Goal: Information Seeking & Learning: Learn about a topic

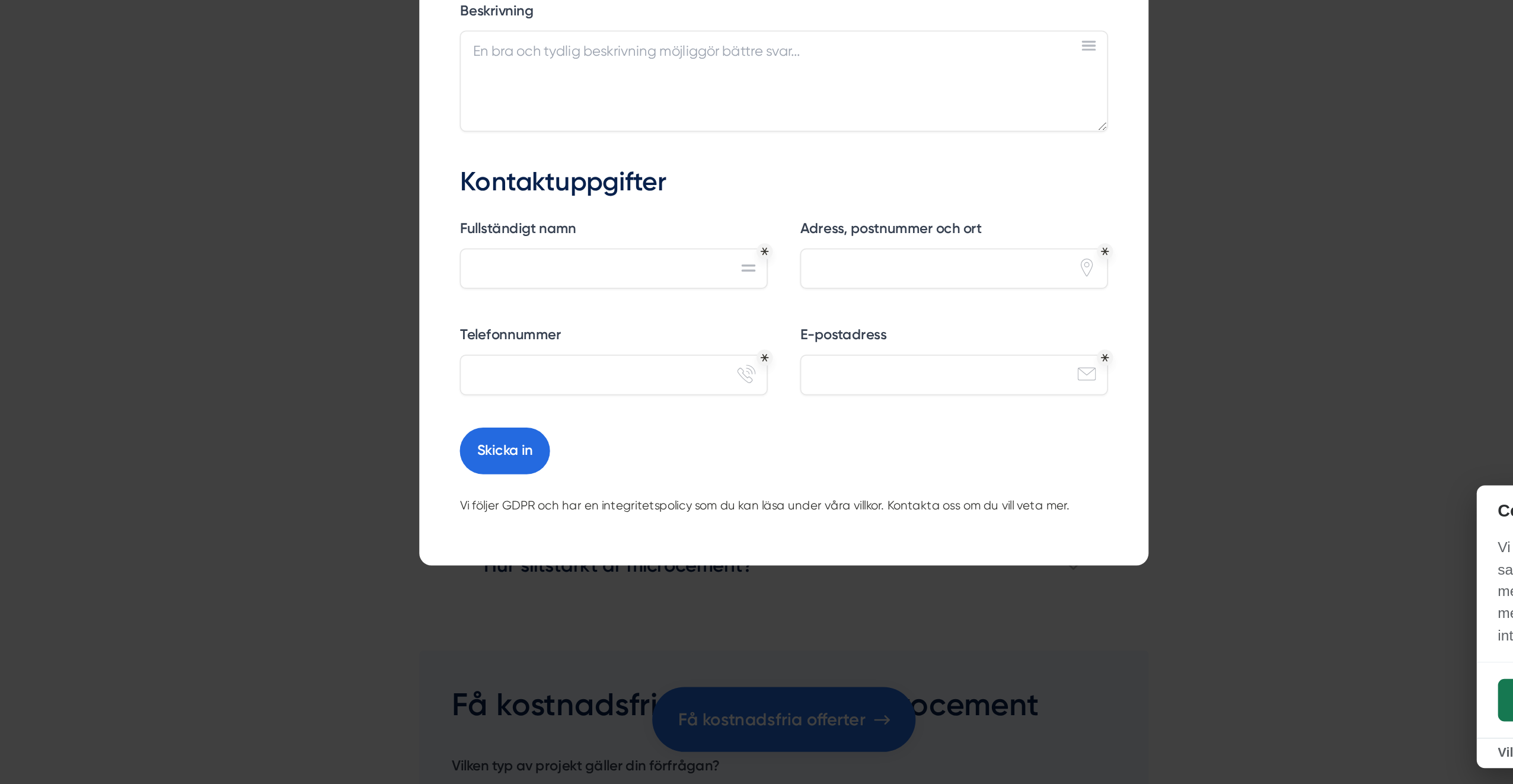
scroll to position [3577, 0]
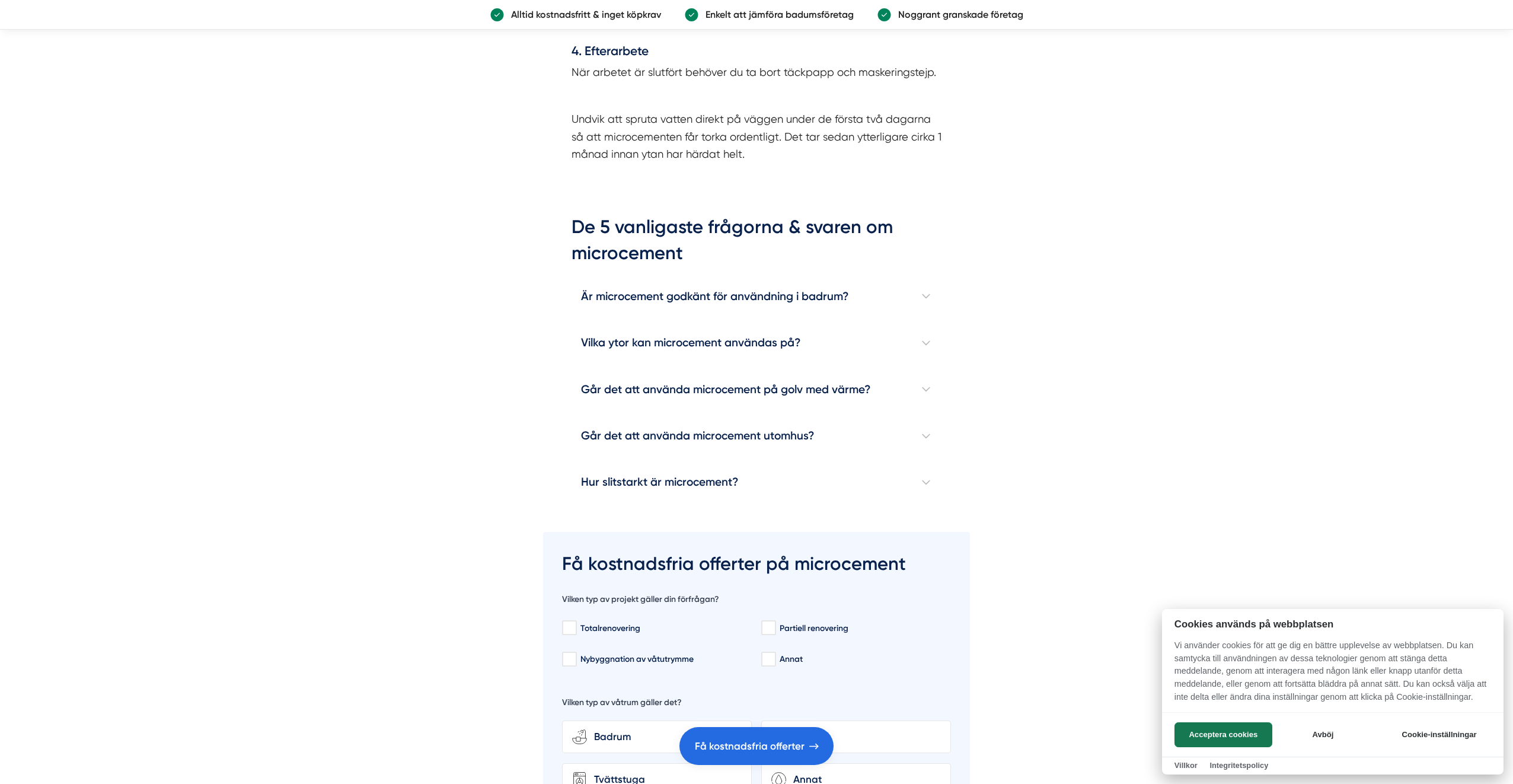
scroll to position [3755, 0]
click at [926, 276] on div at bounding box center [756, 392] width 1513 height 784
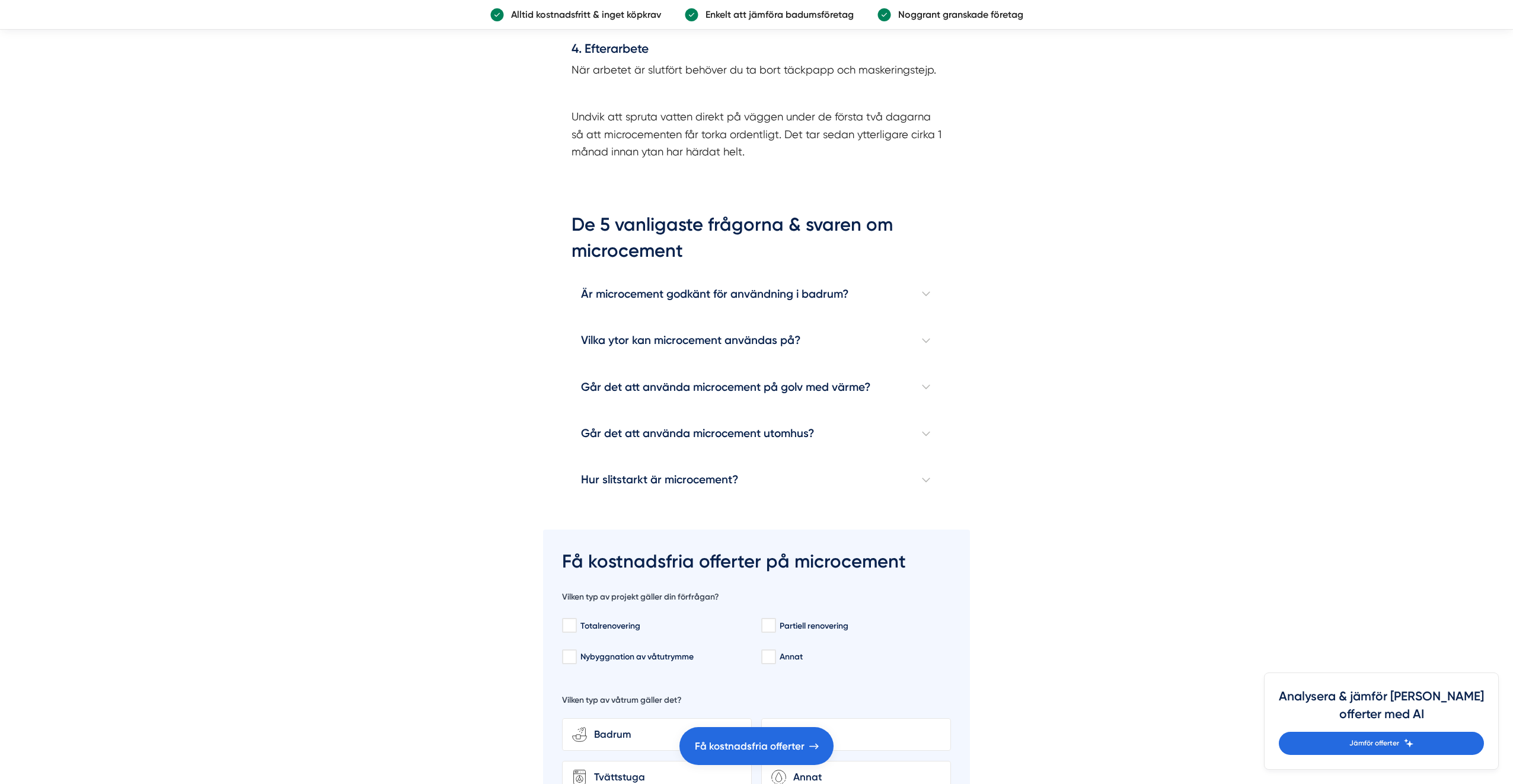
click at [926, 276] on h4 "Är microcement godkänt för användning i badrum?" at bounding box center [756, 294] width 370 height 46
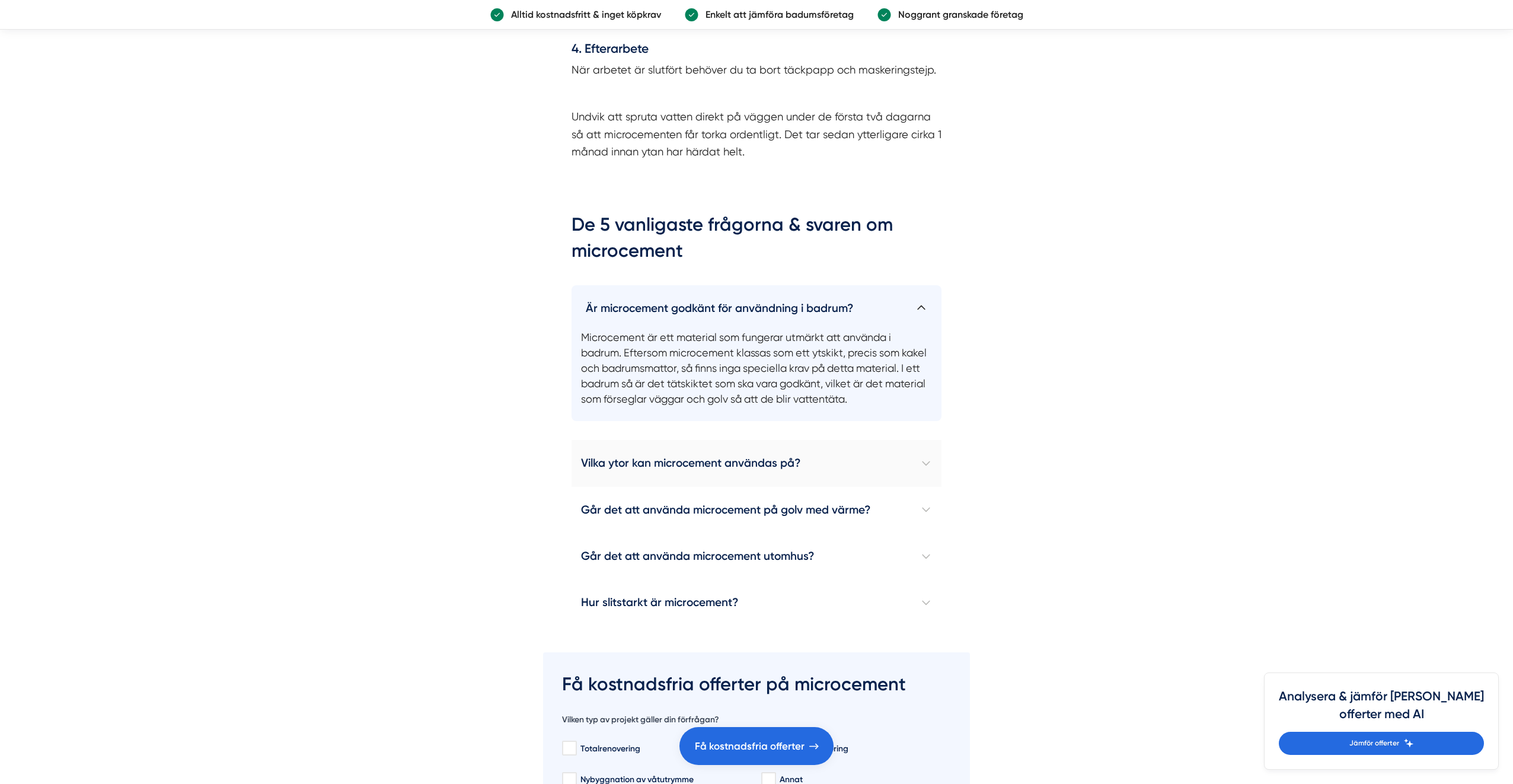
click at [926, 443] on h4 "Vilka ytor kan microcement användas på?" at bounding box center [756, 463] width 370 height 46
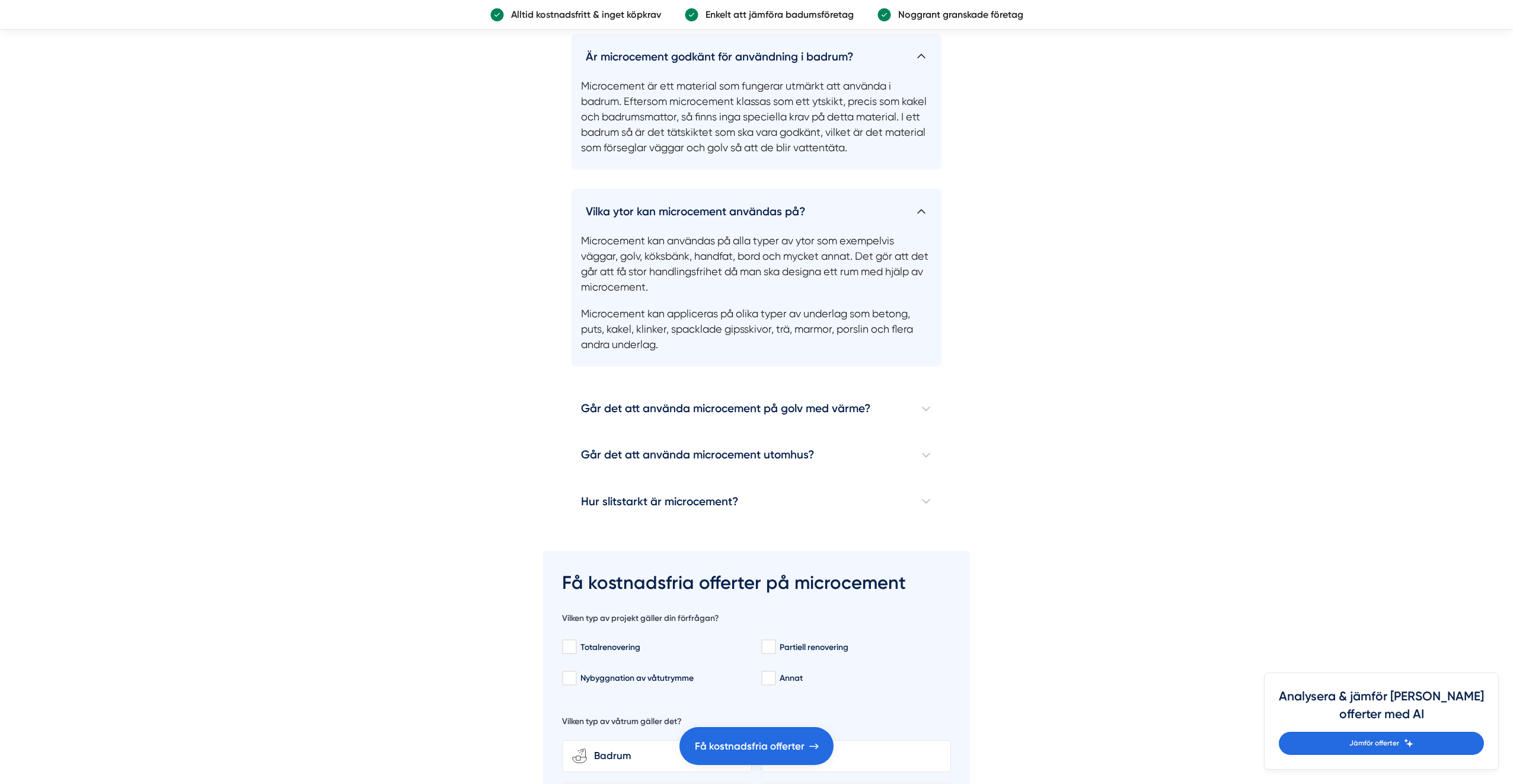
scroll to position [4008, 0]
click at [926, 383] on h4 "Går det att använda microcement på golv med värme?" at bounding box center [756, 406] width 370 height 46
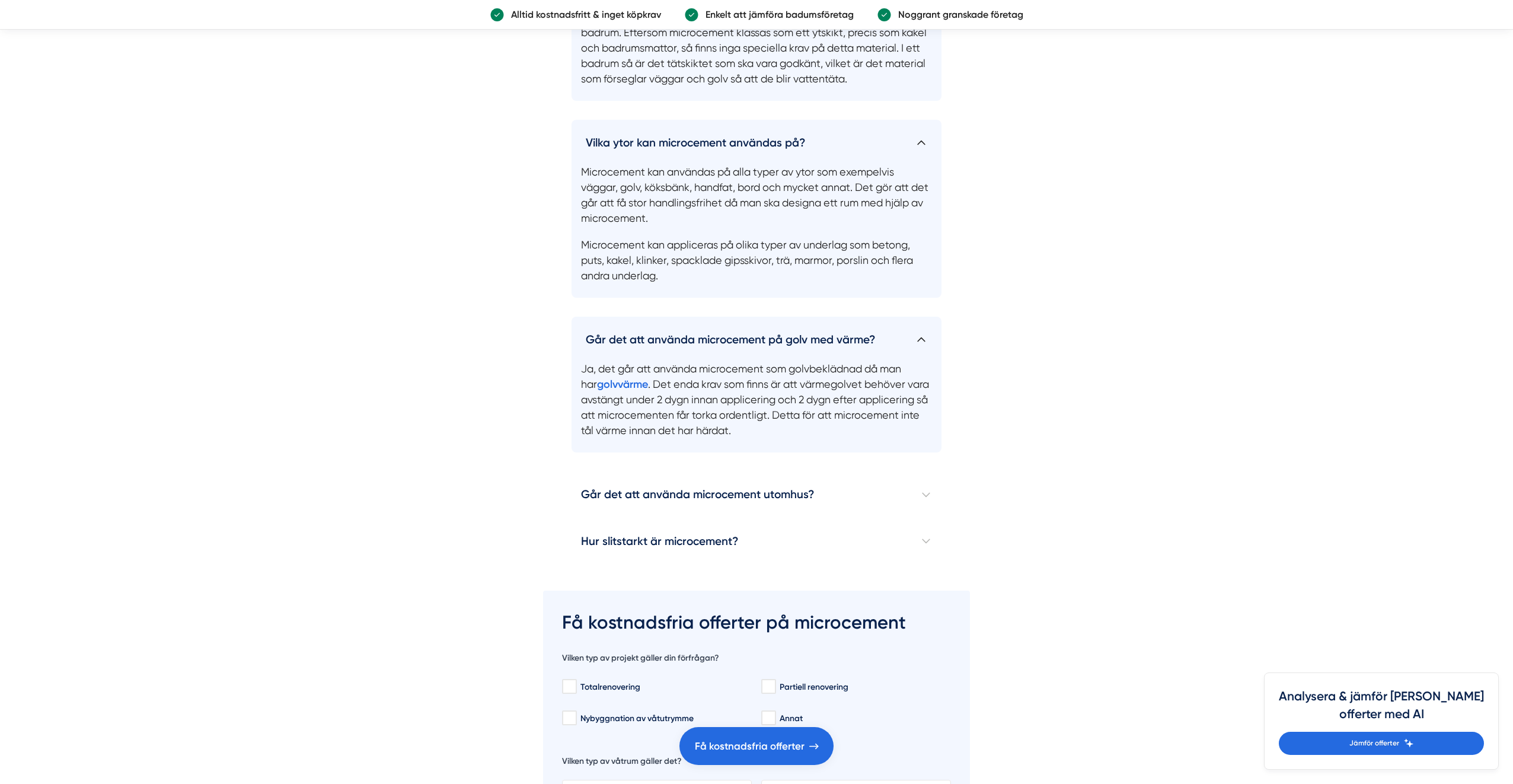
scroll to position [4080, 0]
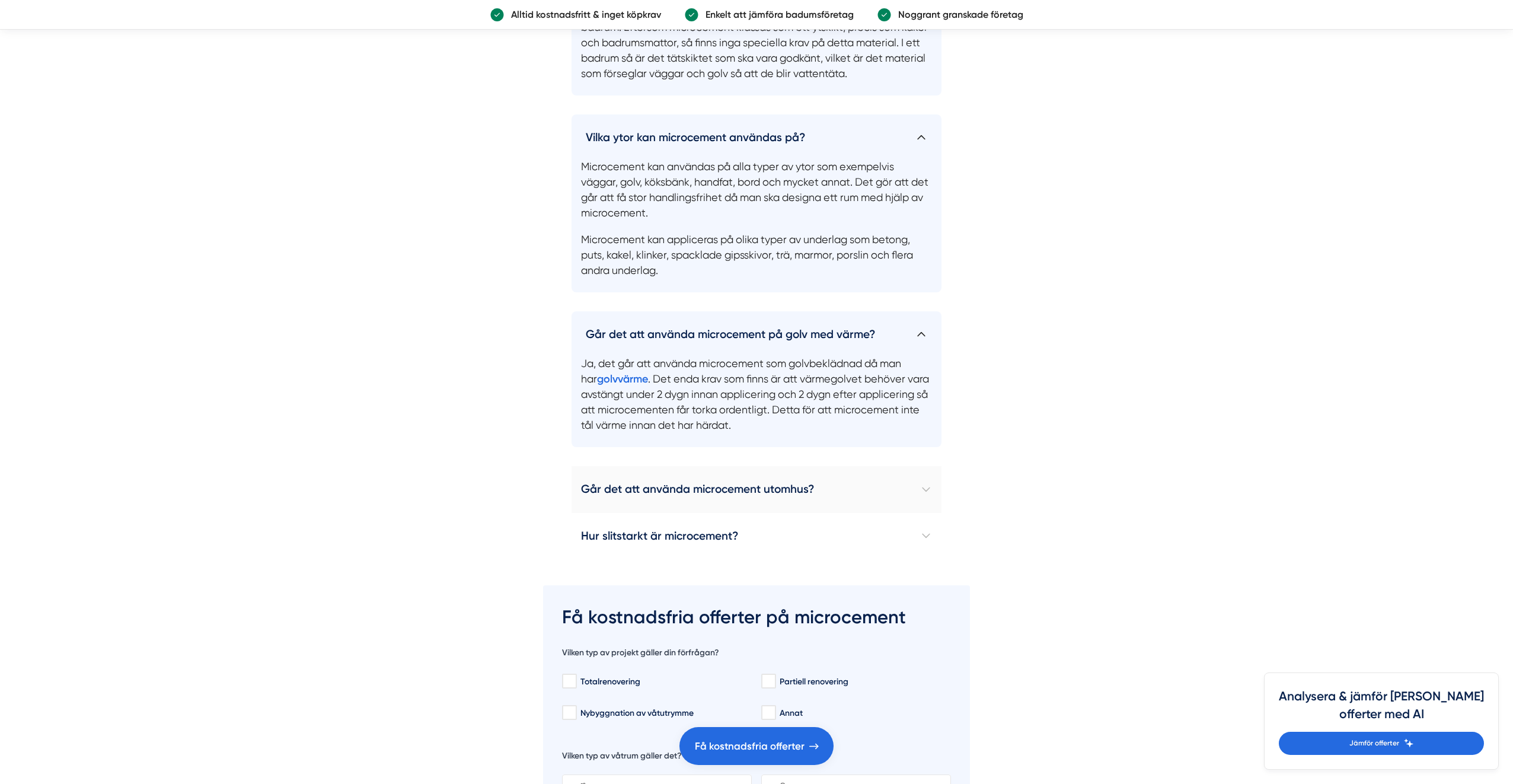
click at [924, 466] on h4 "Går det att använda microcement utomhus?" at bounding box center [756, 489] width 370 height 46
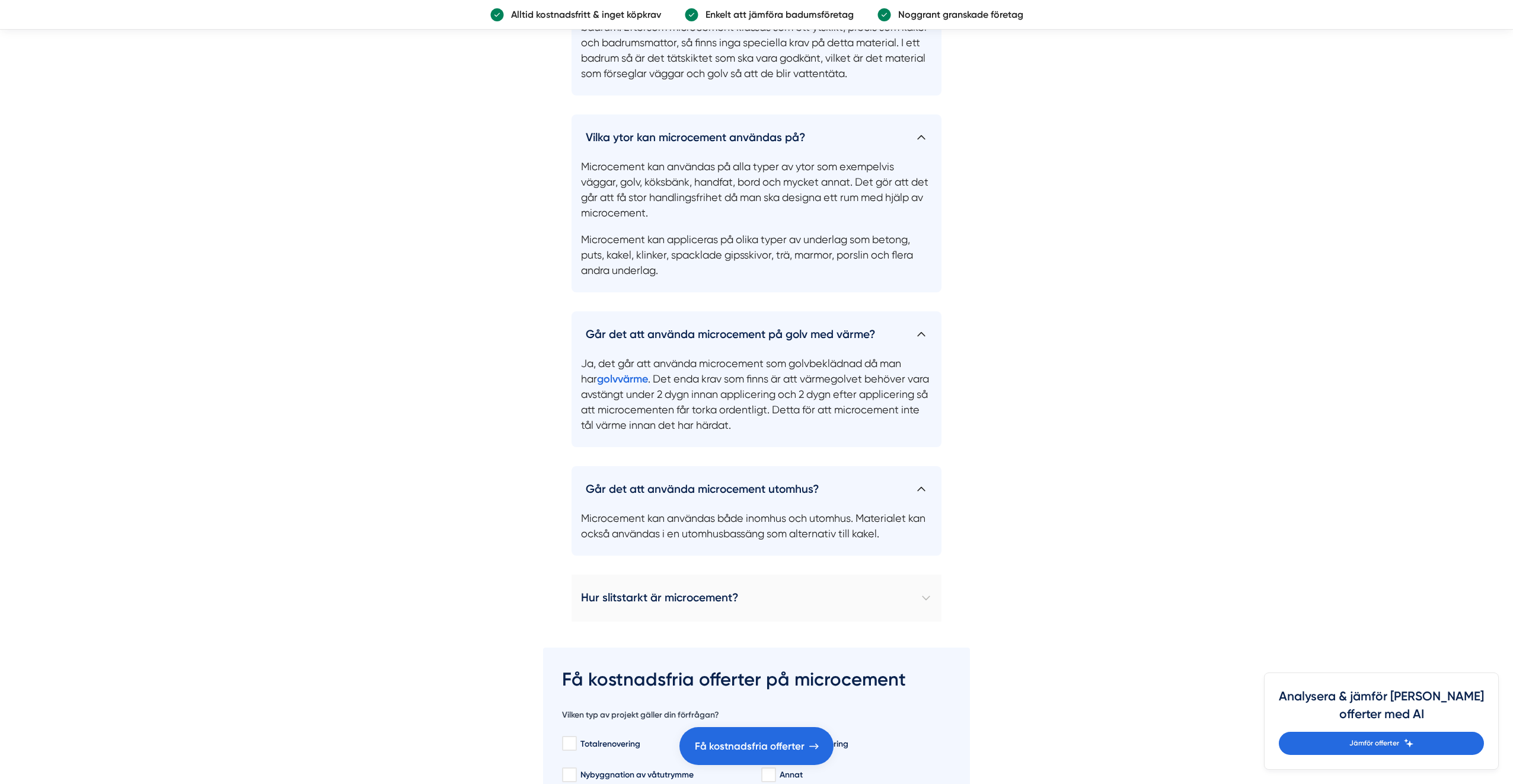
click at [921, 574] on h4 "Hur slitstarkt är microcement?" at bounding box center [756, 597] width 370 height 46
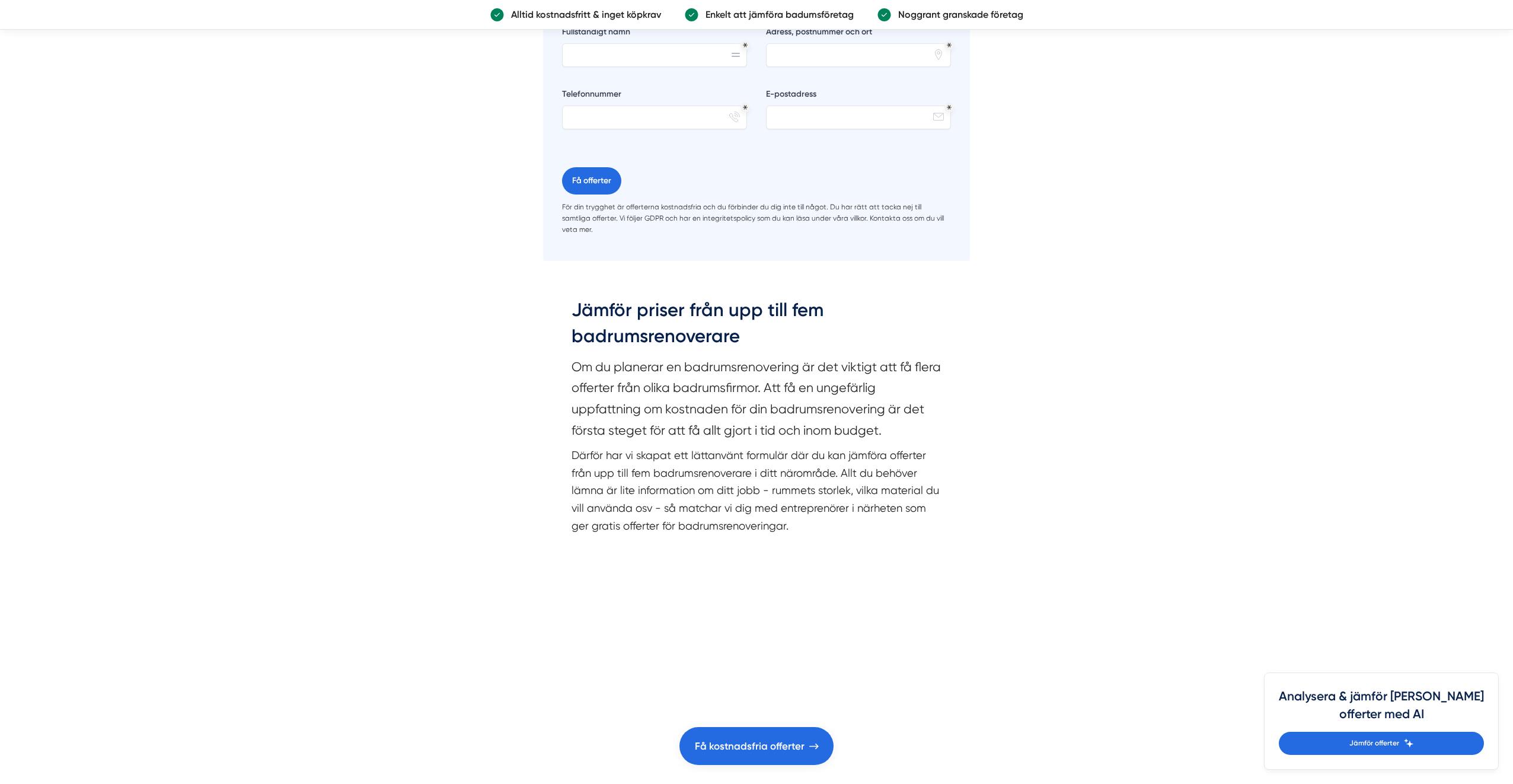
scroll to position [5651, 0]
